Goal: Navigation & Orientation: Find specific page/section

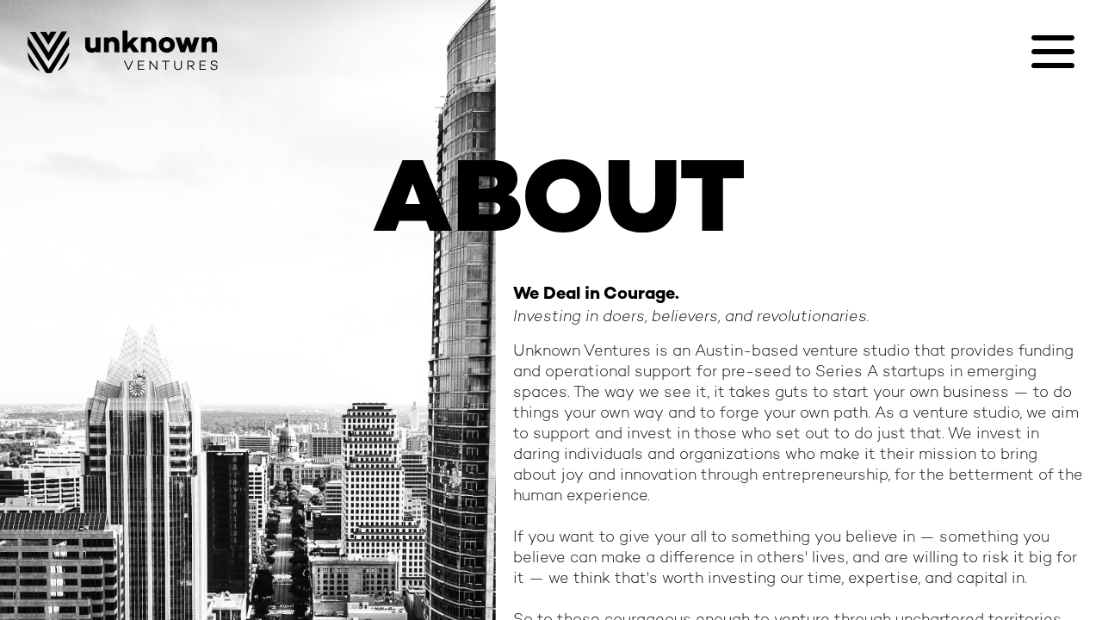
scroll to position [246, 0]
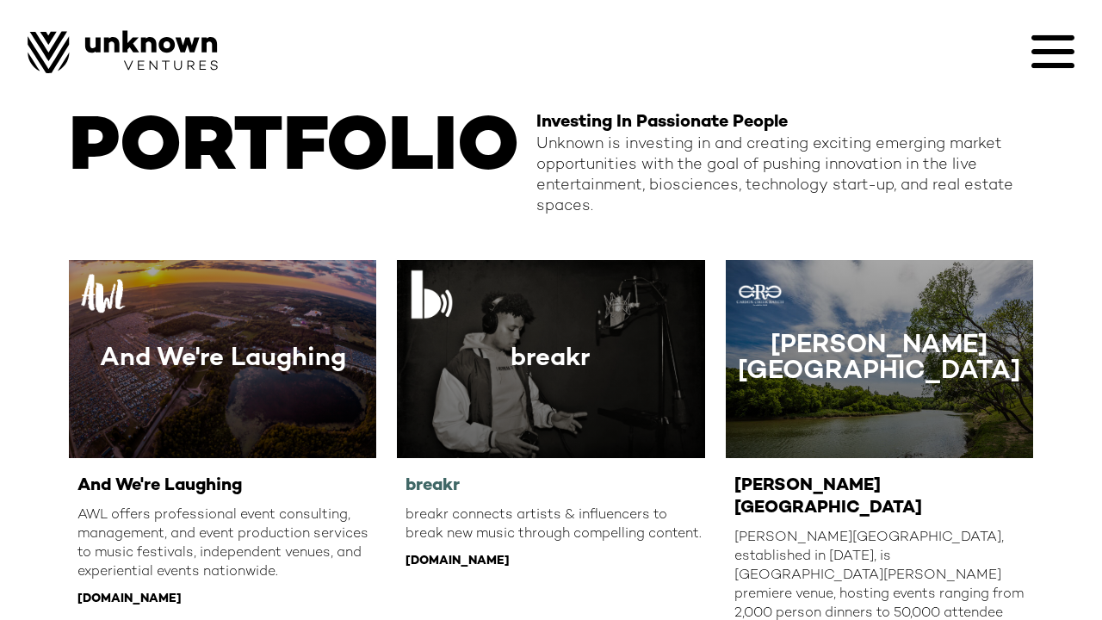
scroll to position [2017, 0]
